Goal: Check status: Check status

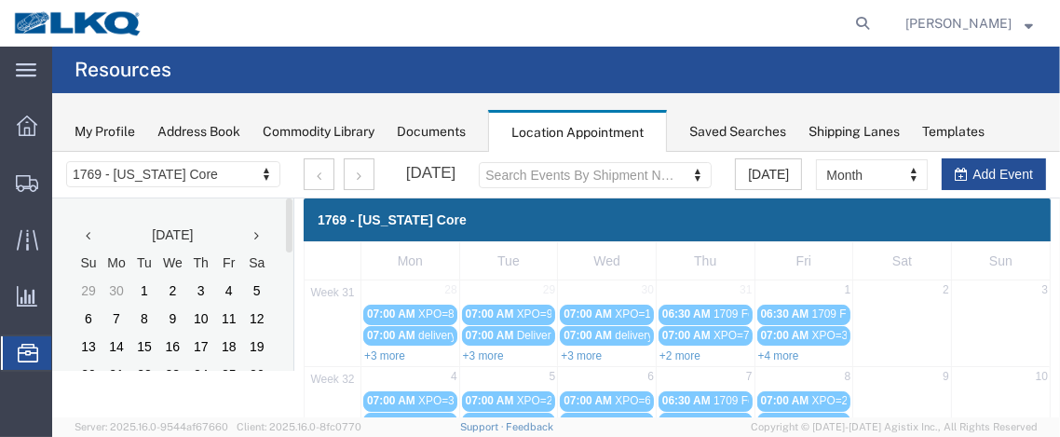
scroll to position [259, 0]
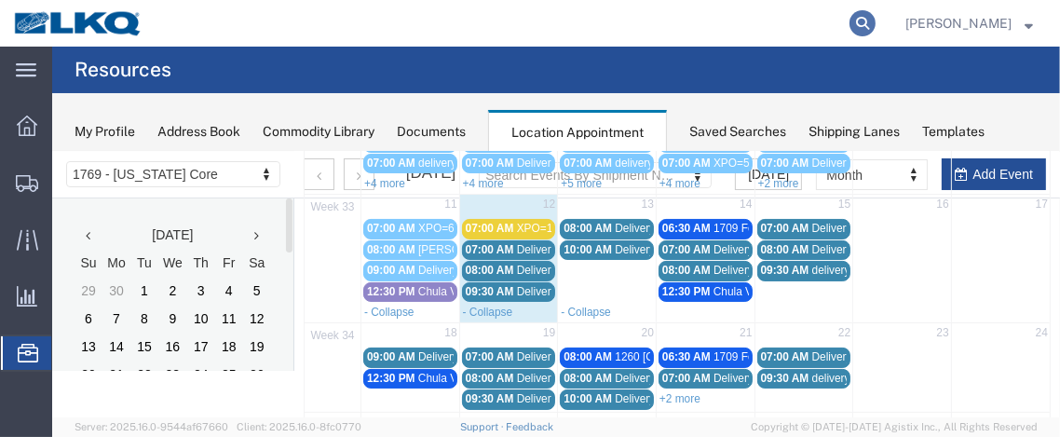
click at [864, 20] on icon at bounding box center [863, 23] width 26 height 26
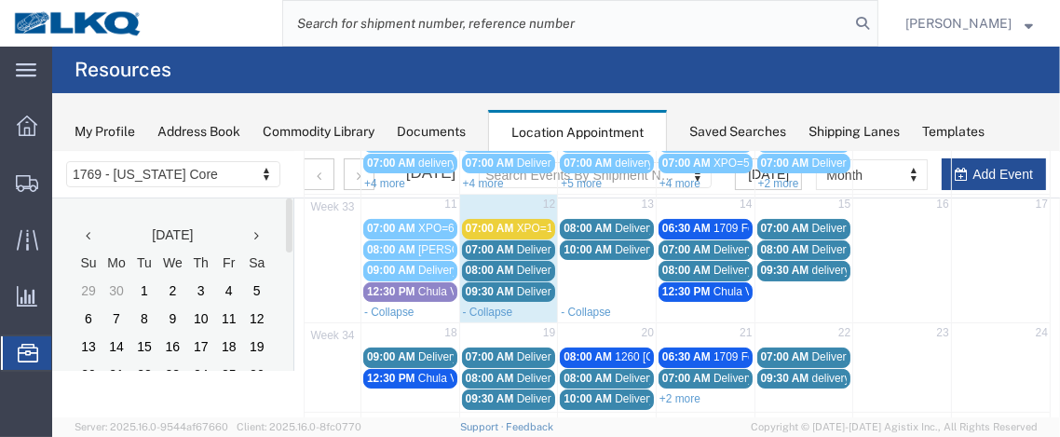
paste input "56462140"
type input "56462140"
click at [876, 23] on icon at bounding box center [863, 23] width 26 height 26
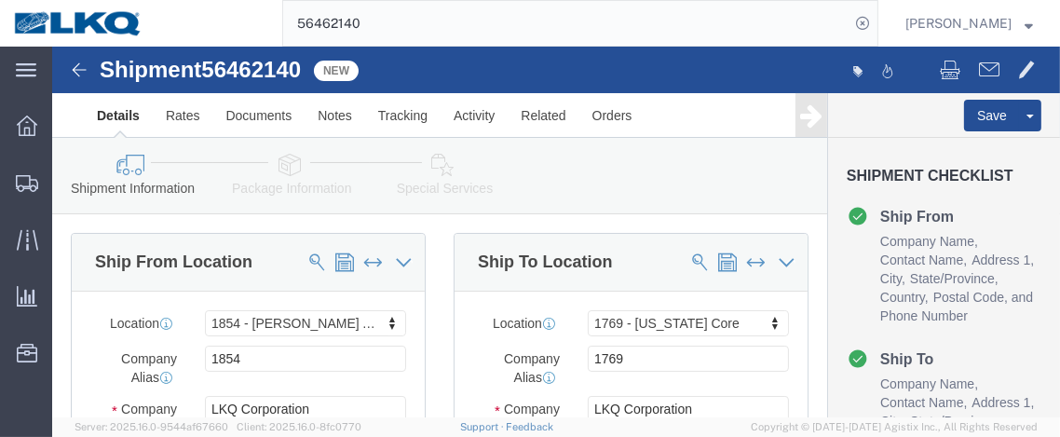
select select "28719"
select select "28716"
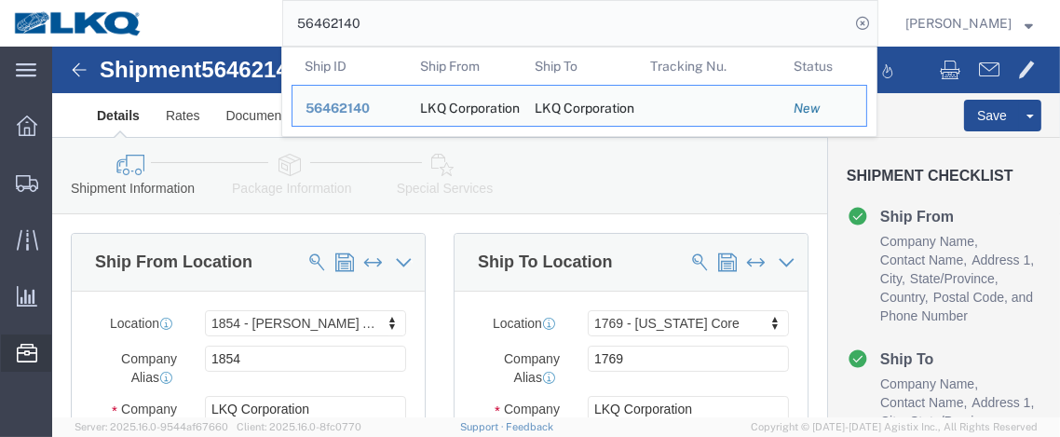
click at [0, 0] on span "Location Appointment" at bounding box center [0, 0] width 0 height 0
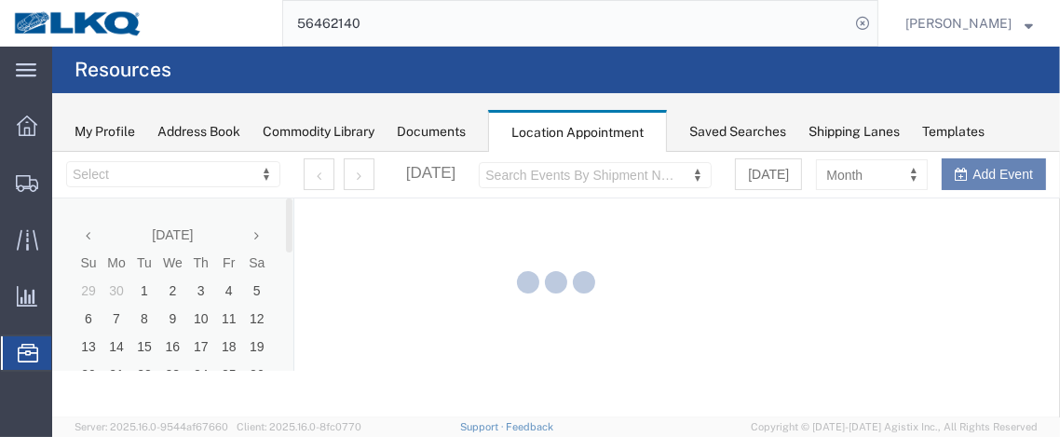
select select "28716"
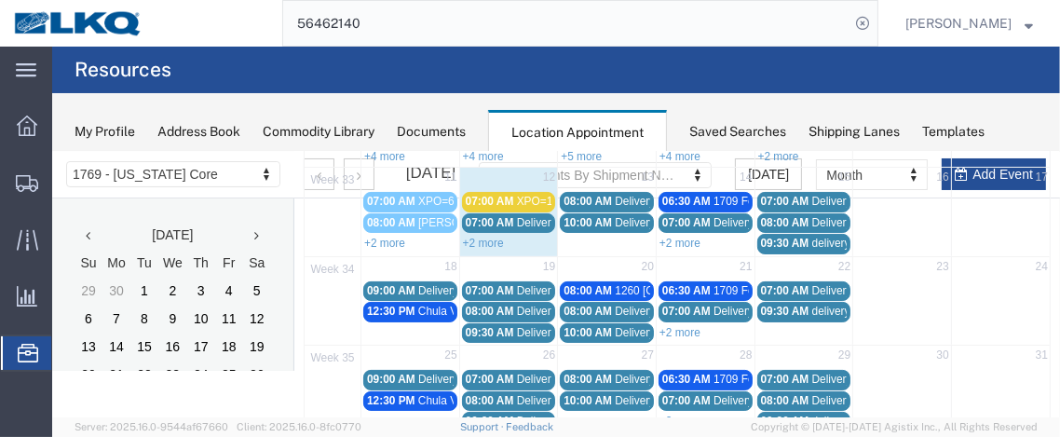
scroll to position [259, 0]
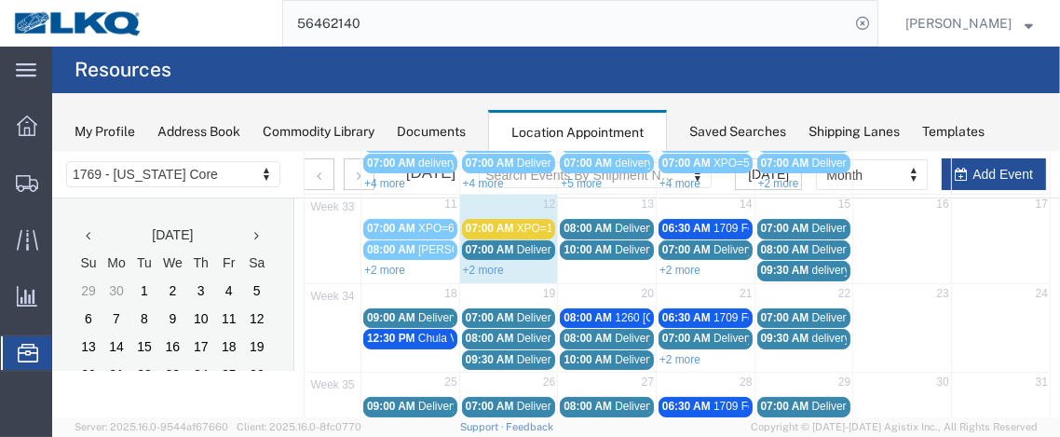
click at [773, 27] on input "56462140" at bounding box center [566, 23] width 567 height 45
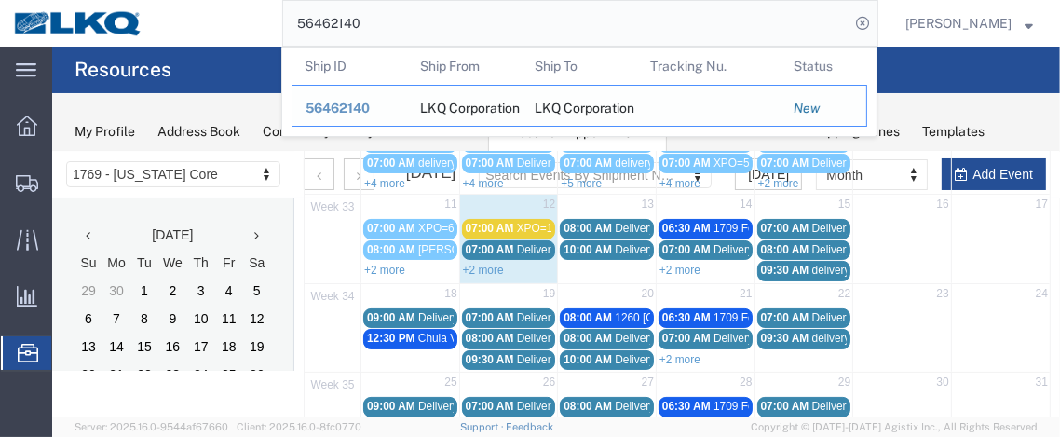
click at [362, 109] on span "56462140" at bounding box center [338, 108] width 64 height 15
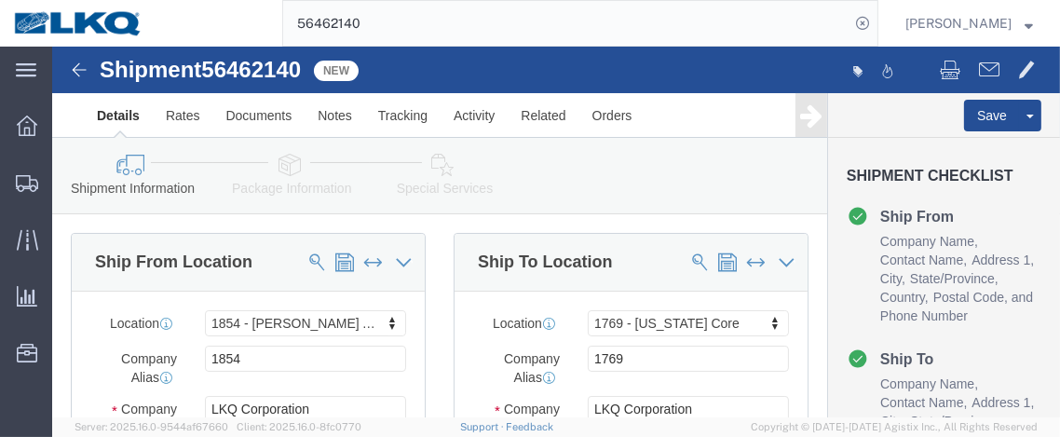
select select "28719"
select select "28716"
click at [0, 0] on span "Location Appointment" at bounding box center [0, 0] width 0 height 0
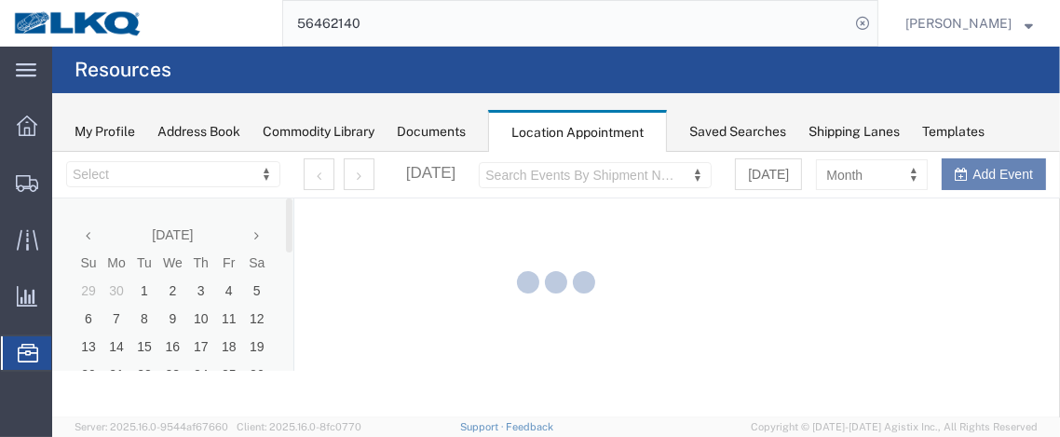
select select "28716"
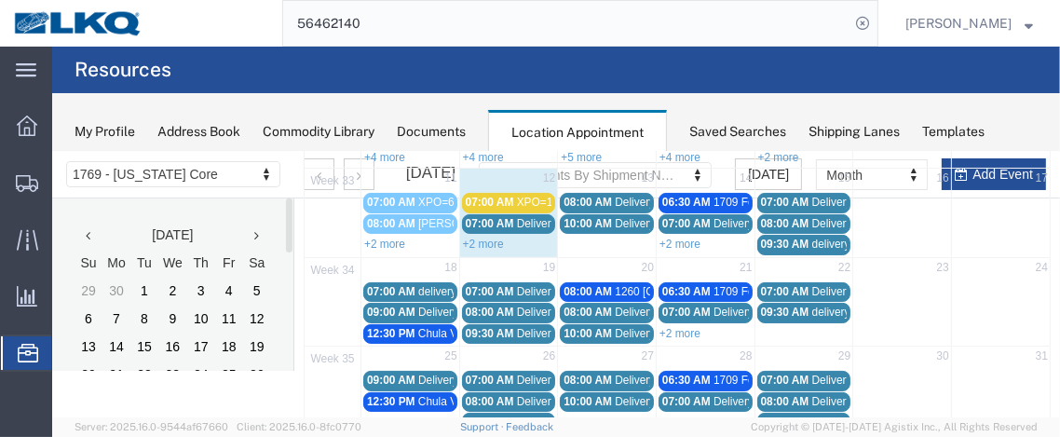
scroll to position [310, 0]
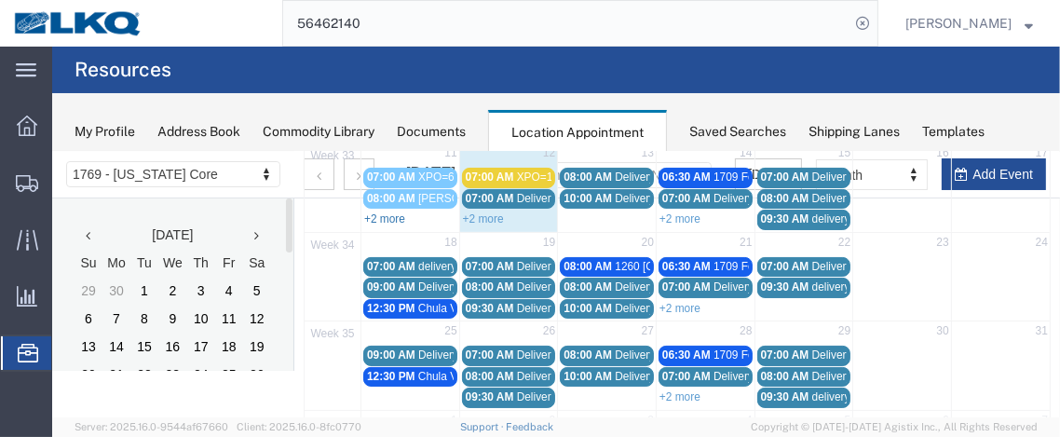
click at [385, 212] on link "+2 more" at bounding box center [383, 218] width 41 height 13
